Goal: Task Accomplishment & Management: Use online tool/utility

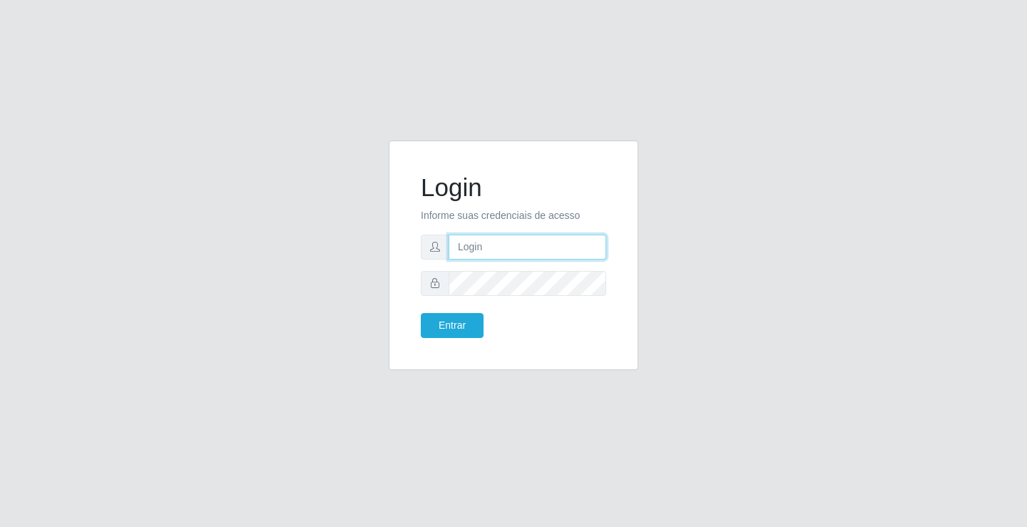
click at [505, 251] on input "text" at bounding box center [527, 247] width 158 height 25
type input "[PERSON_NAME]"
click at [421, 313] on button "Entrar" at bounding box center [452, 325] width 63 height 25
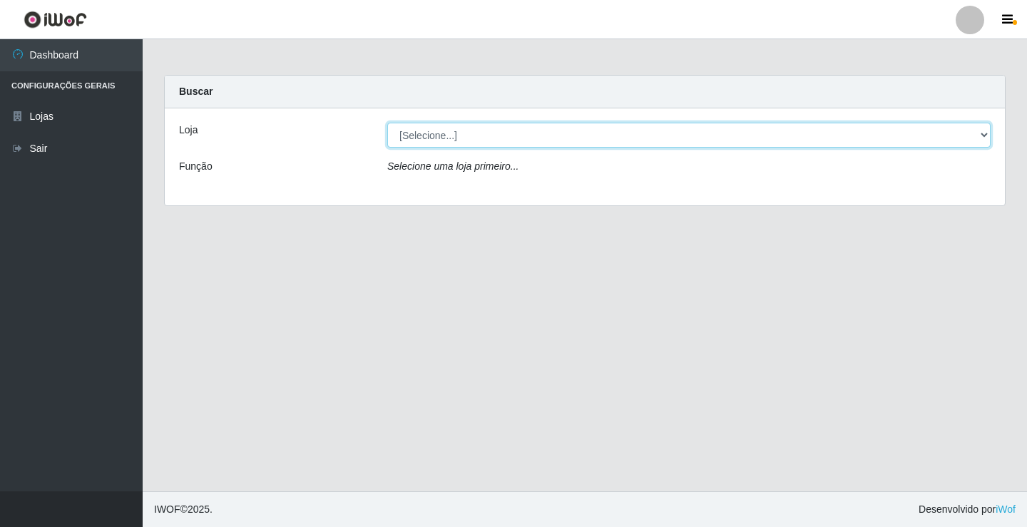
click at [482, 134] on select "[Selecione...] Ideal - Conceição" at bounding box center [688, 135] width 603 height 25
select select "231"
click at [387, 123] on select "[Selecione...] Ideal - Conceição" at bounding box center [688, 135] width 603 height 25
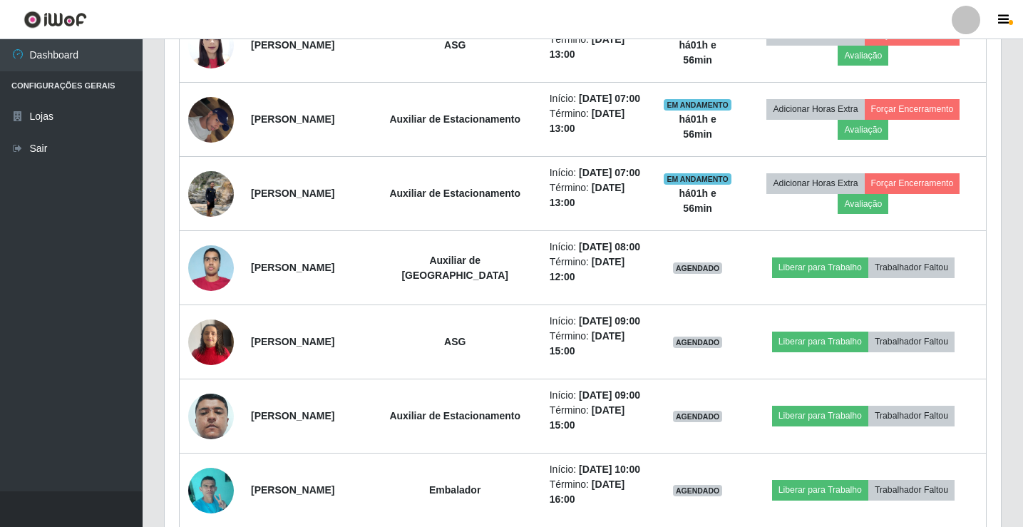
scroll to position [713, 0]
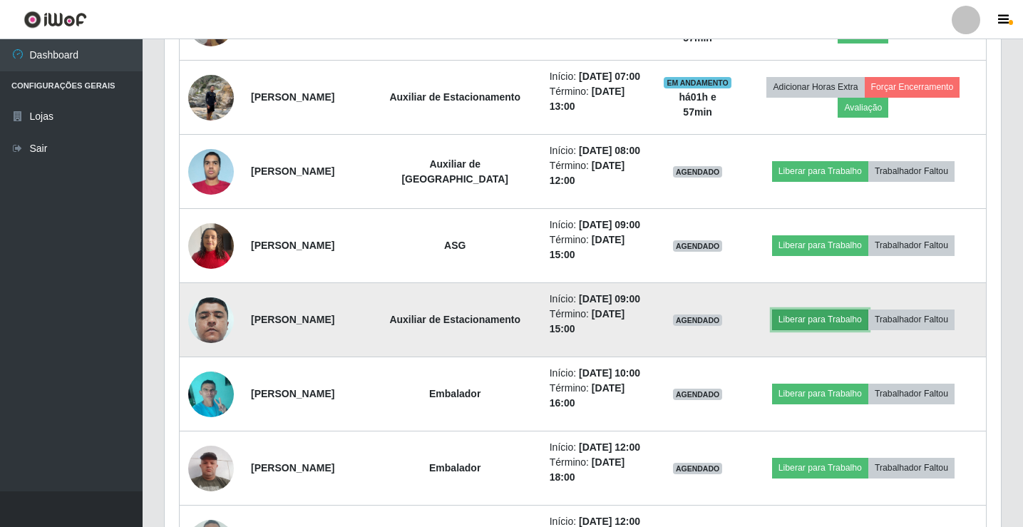
click at [819, 329] on button "Liberar para Trabalho" at bounding box center [820, 319] width 96 height 20
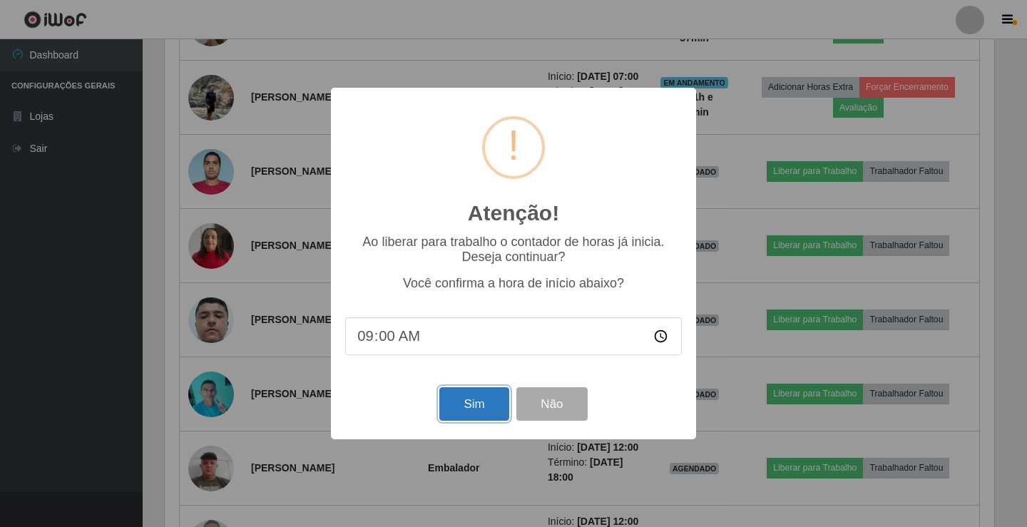
click at [466, 395] on button "Sim" at bounding box center [473, 404] width 69 height 34
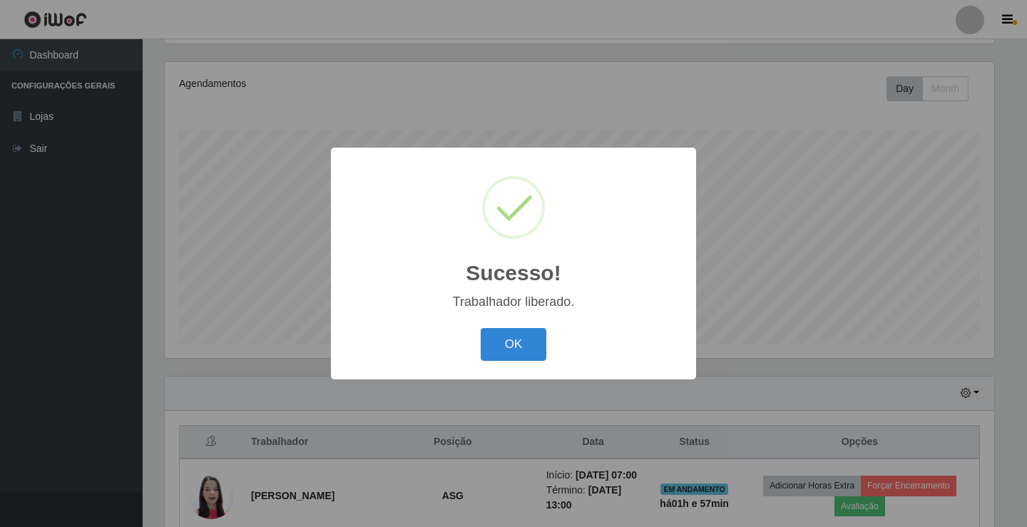
click at [507, 364] on div "OK Cancel" at bounding box center [513, 344] width 336 height 41
click at [511, 346] on button "OK" at bounding box center [513, 345] width 66 height 34
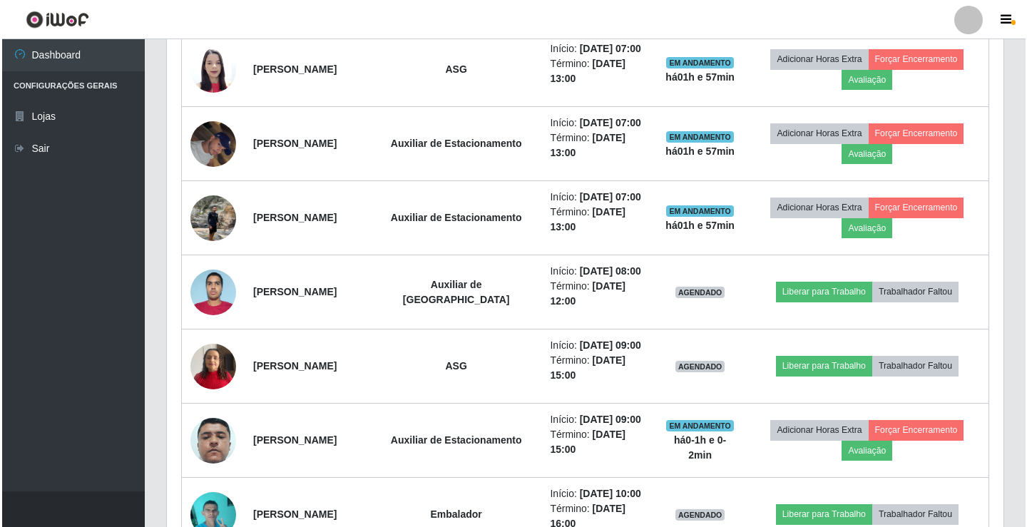
scroll to position [594, 0]
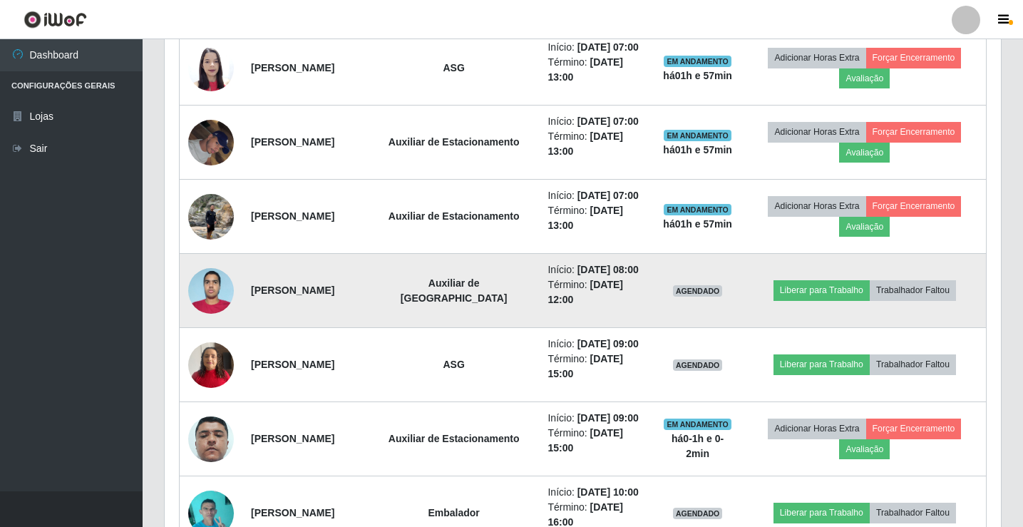
click at [184, 328] on td at bounding box center [211, 291] width 63 height 74
click at [197, 321] on img at bounding box center [211, 290] width 46 height 61
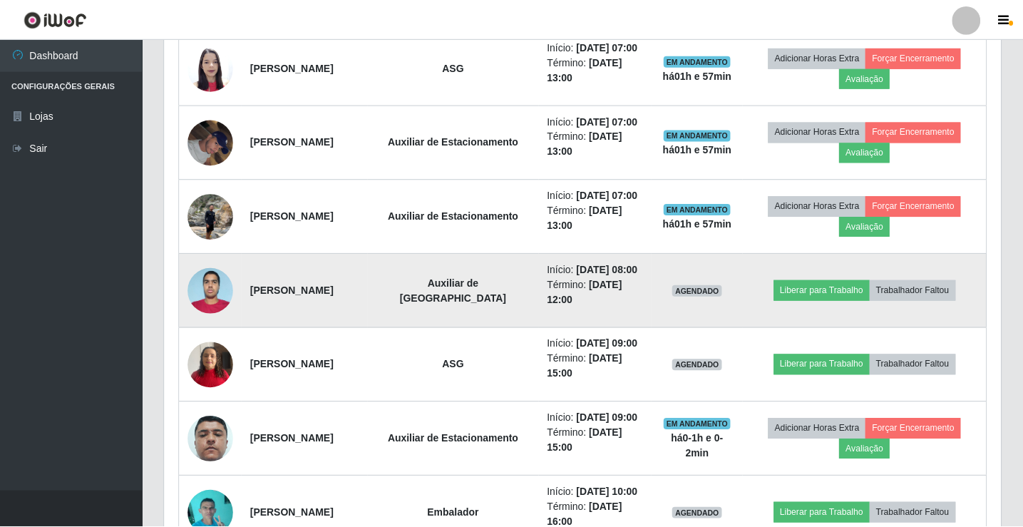
scroll to position [296, 829]
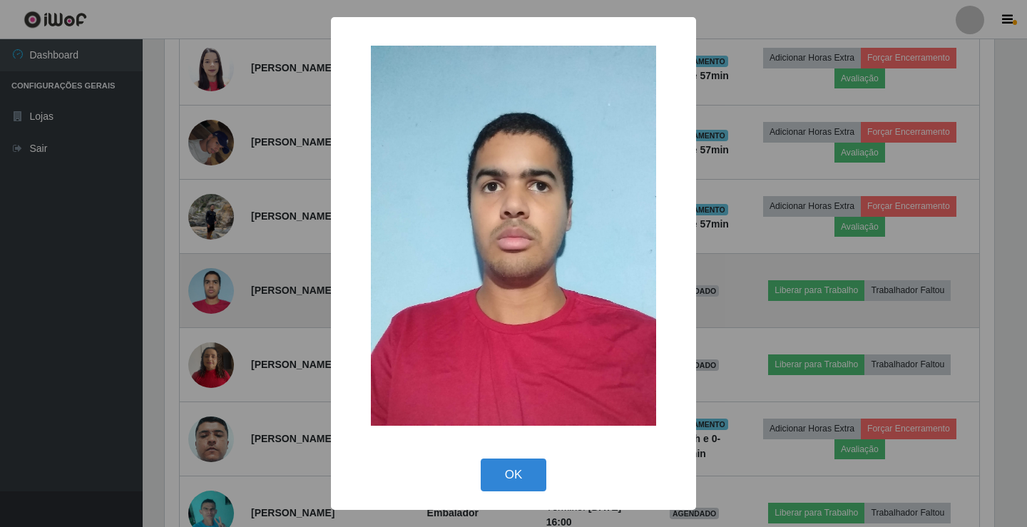
click at [197, 351] on div "× OK Cancel" at bounding box center [513, 263] width 1027 height 527
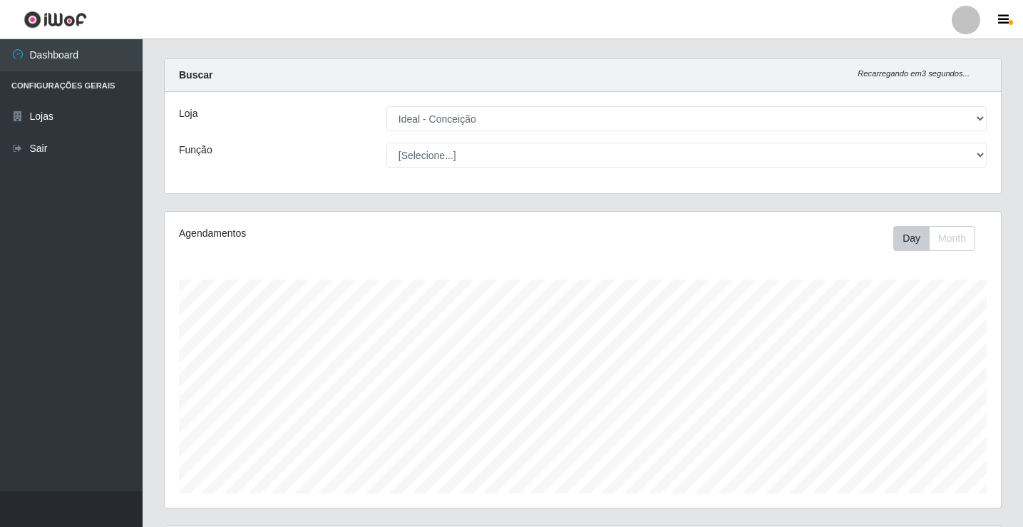
scroll to position [0, 0]
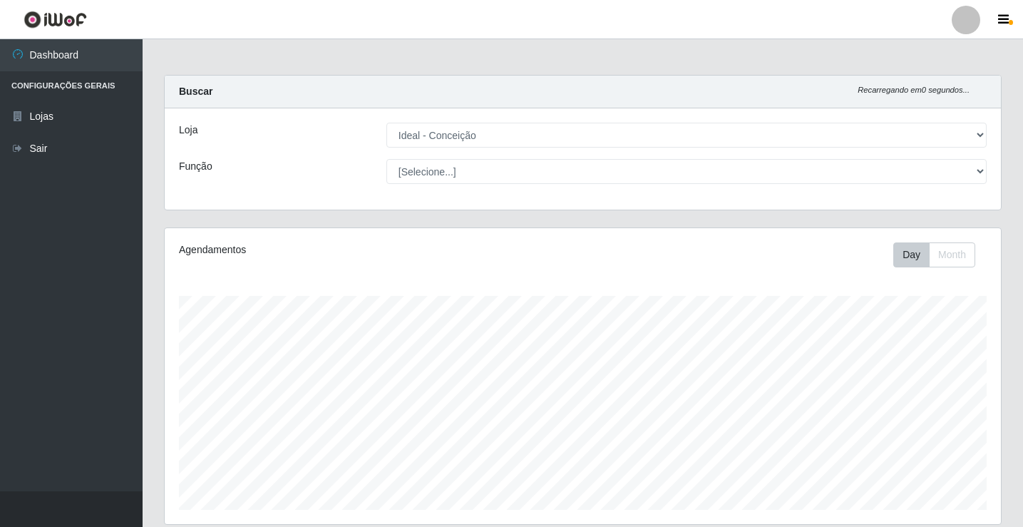
click at [963, 26] on div at bounding box center [966, 20] width 29 height 29
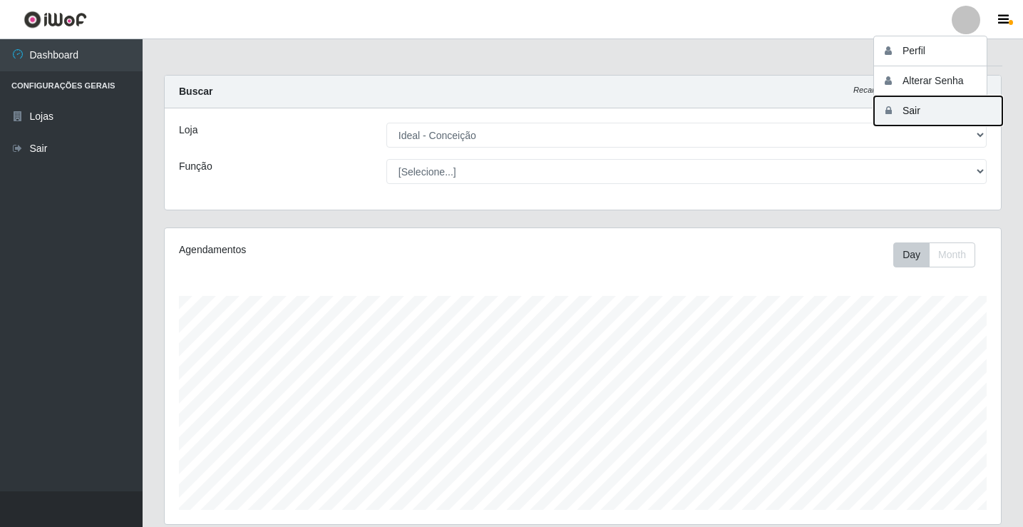
click at [950, 113] on button "Sair" at bounding box center [938, 110] width 128 height 29
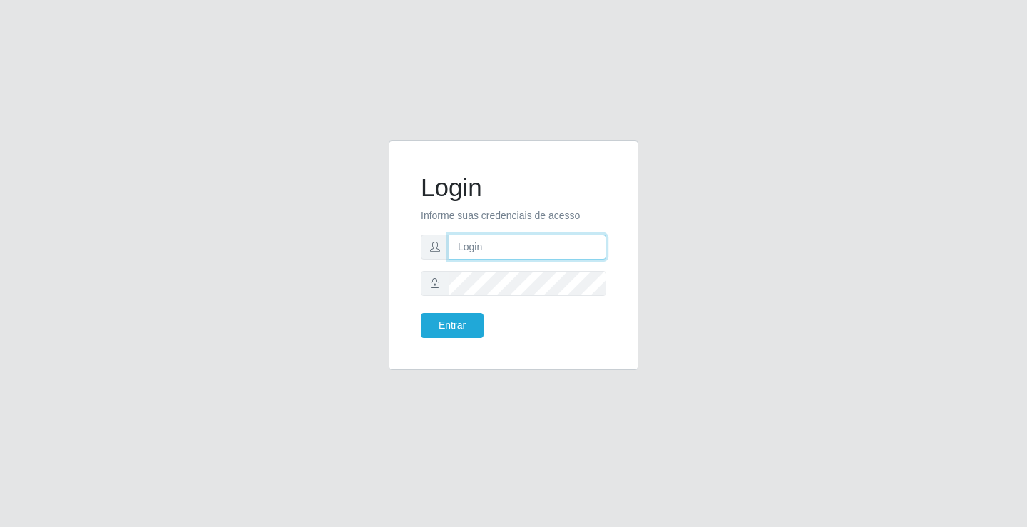
click at [462, 238] on input "text" at bounding box center [527, 247] width 158 height 25
type input "zivaneide@ideal"
click at [421, 313] on button "Entrar" at bounding box center [452, 325] width 63 height 25
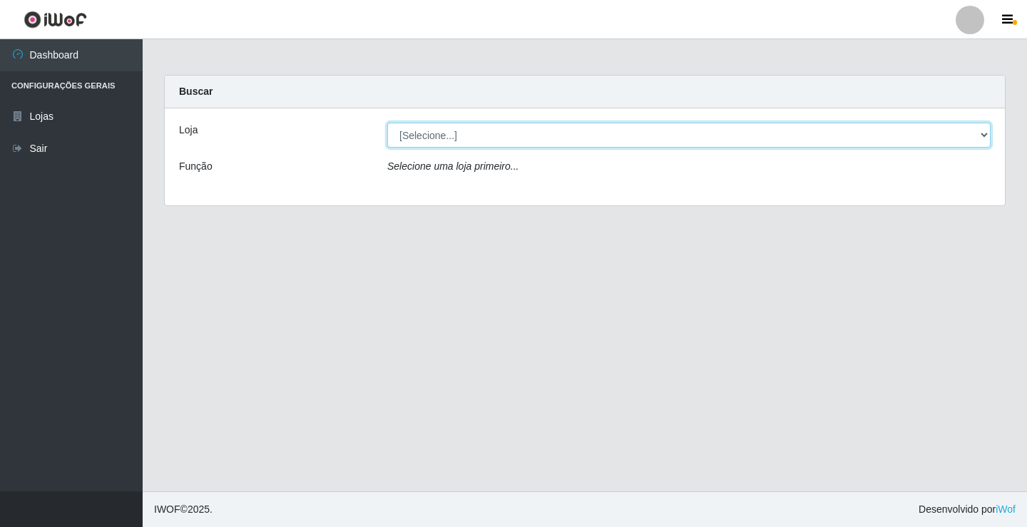
click at [987, 135] on select "[Selecione...] Ideal - Conceição" at bounding box center [688, 135] width 603 height 25
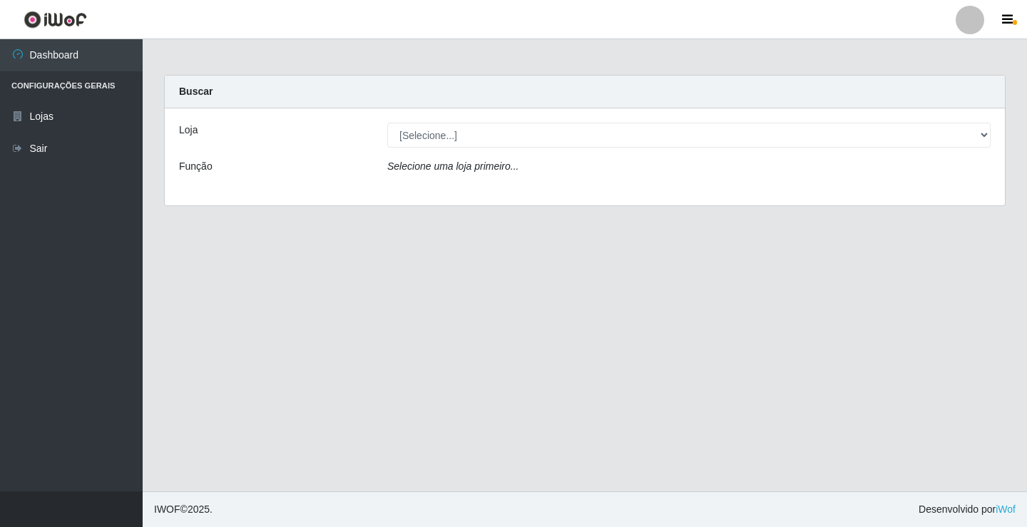
click at [484, 187] on div "Loja [Selecione...] Ideal - Conceição Função Selecione uma loja primeiro..." at bounding box center [585, 156] width 840 height 97
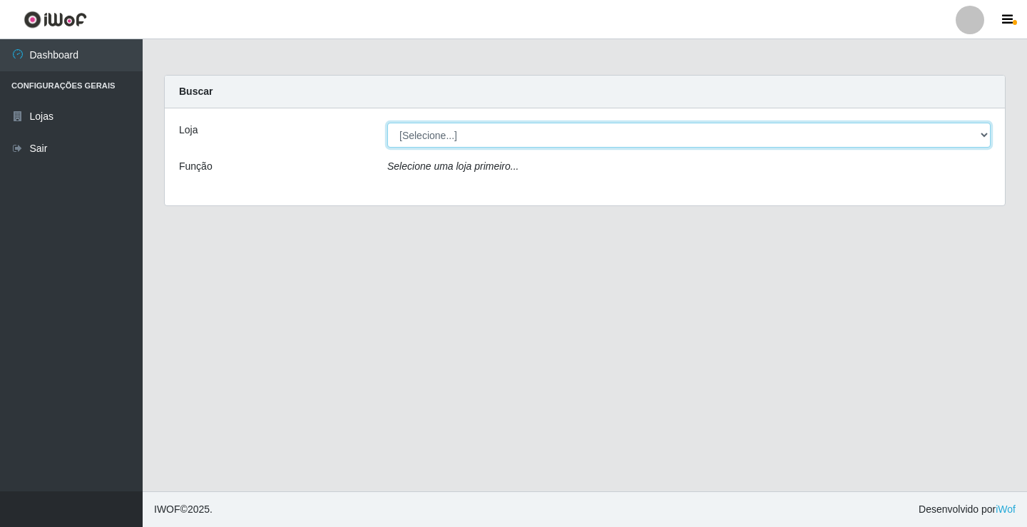
click at [983, 134] on select "[Selecione...] Ideal - Conceição" at bounding box center [688, 135] width 603 height 25
click at [982, 136] on select "[Selecione...] Ideal - Conceição" at bounding box center [688, 135] width 603 height 25
select select "231"
click at [387, 123] on select "[Selecione...] Ideal - Conceição" at bounding box center [688, 135] width 603 height 25
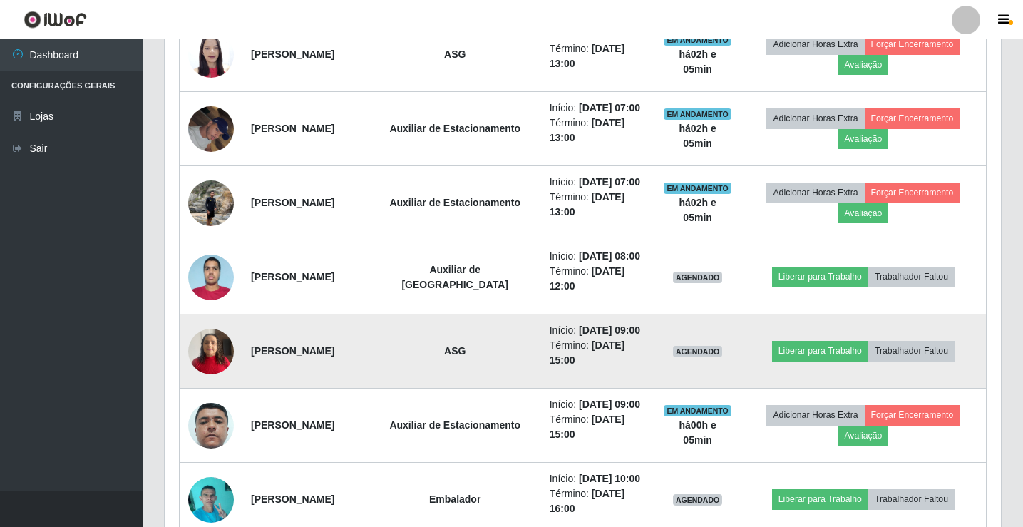
scroll to position [642, 0]
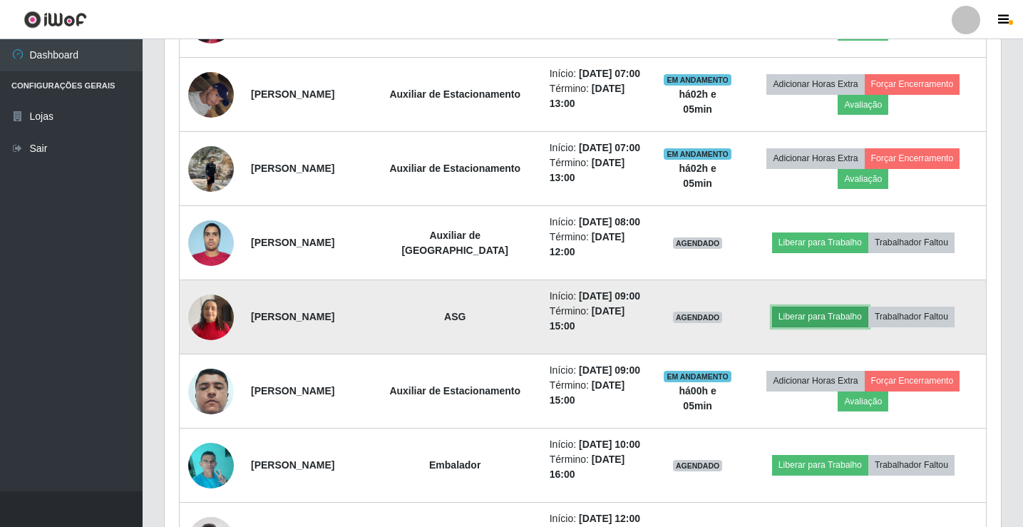
click at [823, 326] on button "Liberar para Trabalho" at bounding box center [820, 317] width 96 height 20
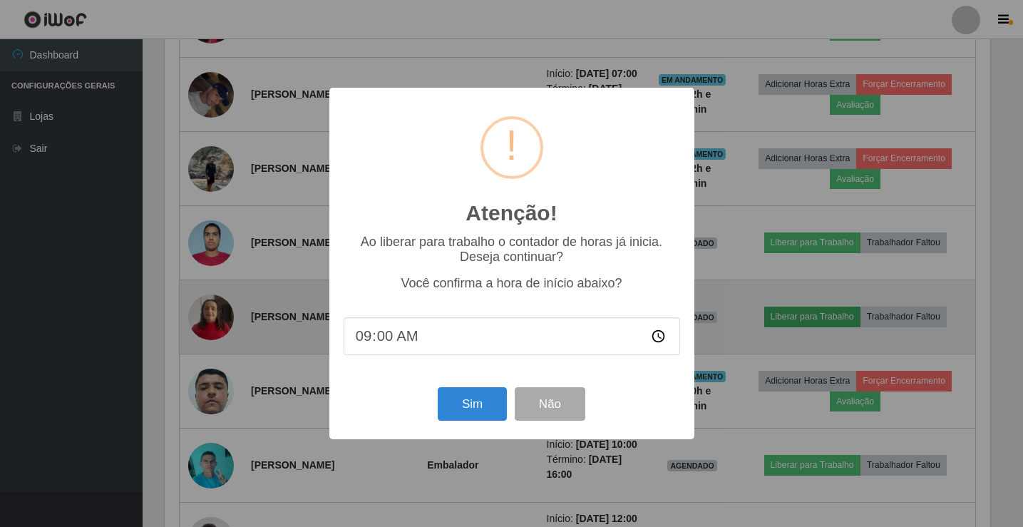
scroll to position [296, 829]
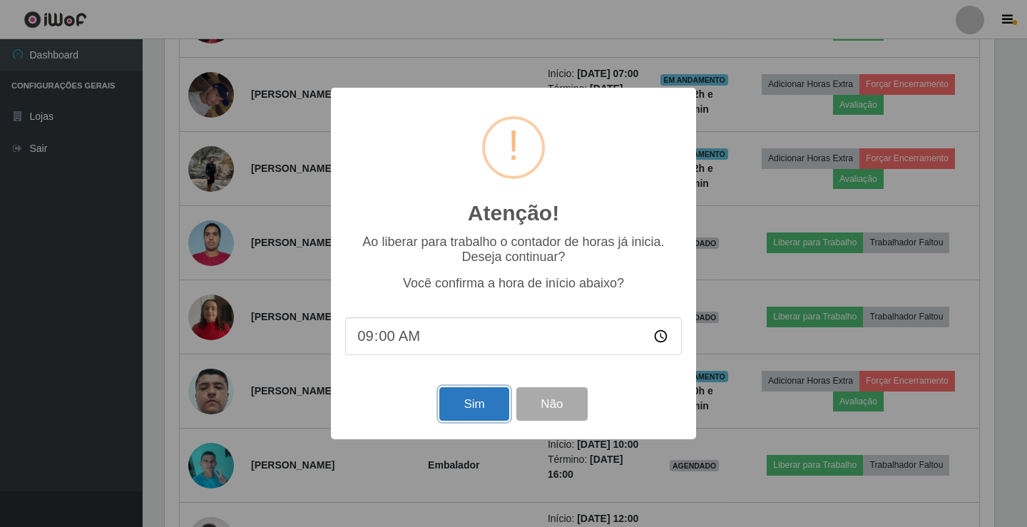
click at [461, 401] on button "Sim" at bounding box center [473, 404] width 69 height 34
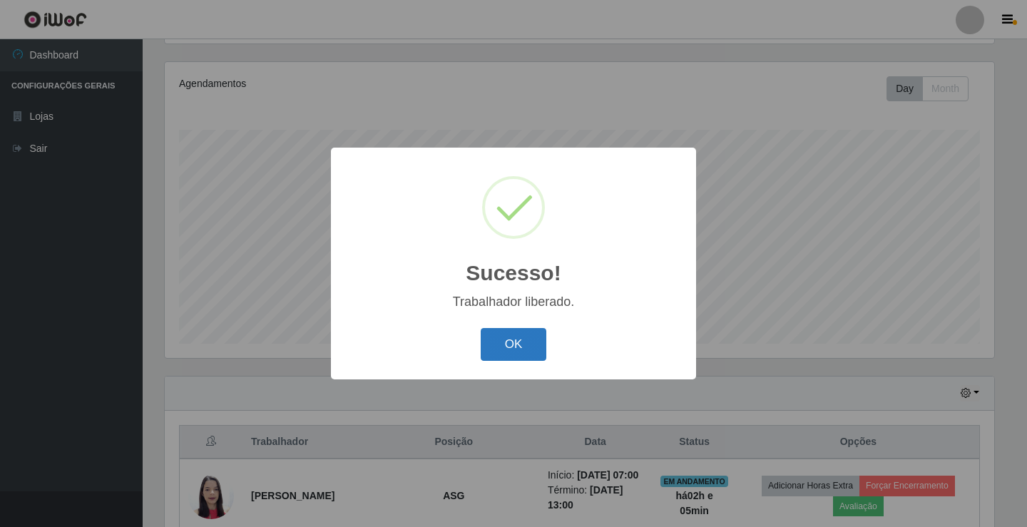
click at [525, 349] on button "OK" at bounding box center [513, 345] width 66 height 34
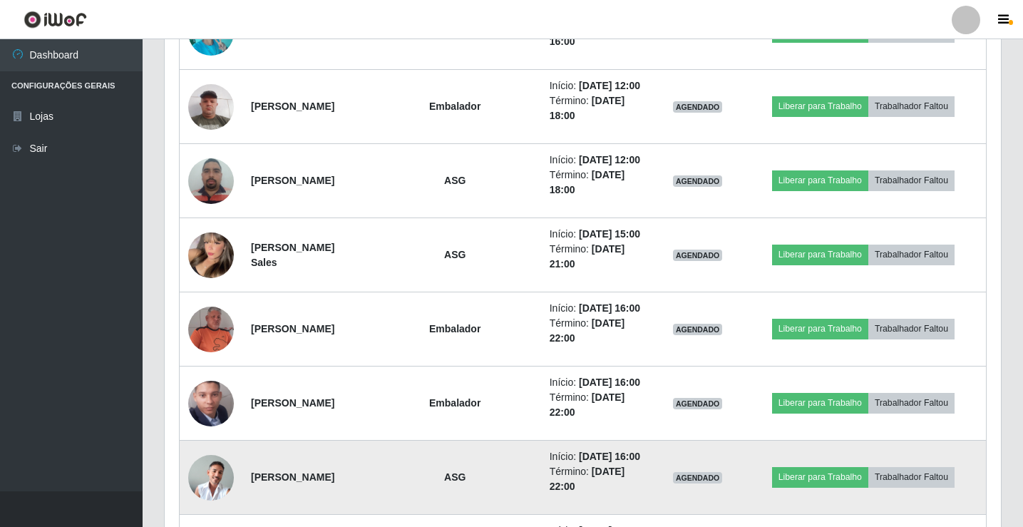
scroll to position [1075, 0]
